Goal: Check status

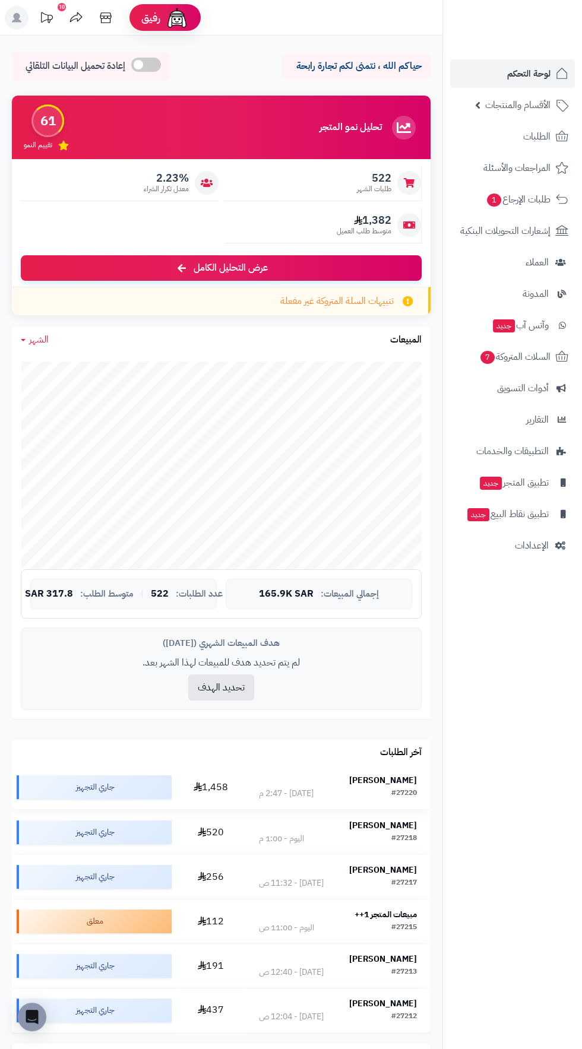
click at [410, 791] on div "#27220" at bounding box center [404, 794] width 26 height 12
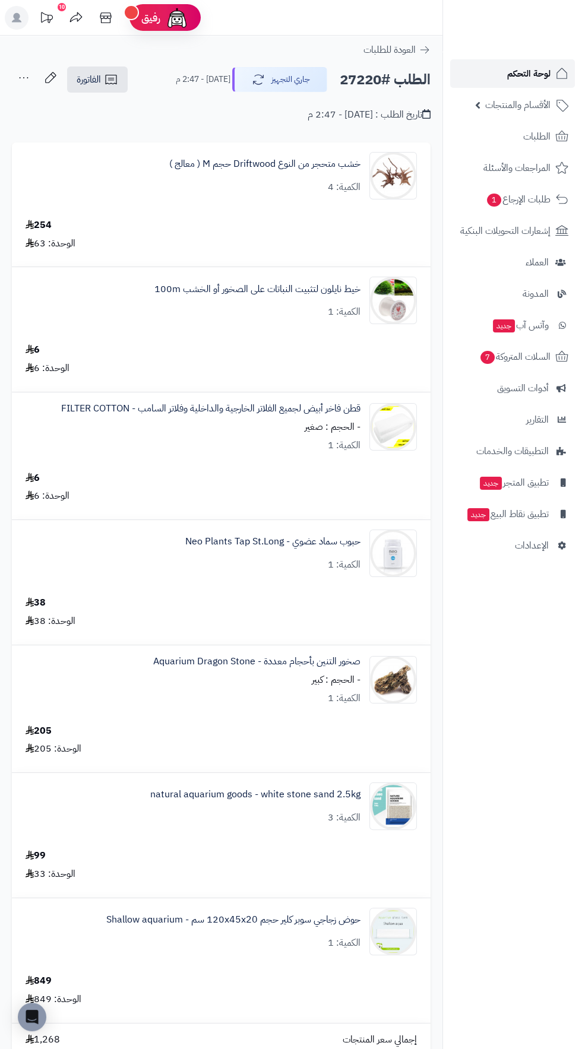
click at [527, 69] on span "لوحة التحكم" at bounding box center [528, 73] width 43 height 17
